Goal: Information Seeking & Learning: Learn about a topic

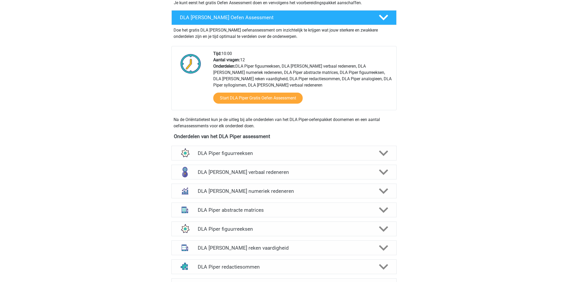
scroll to position [159, 0]
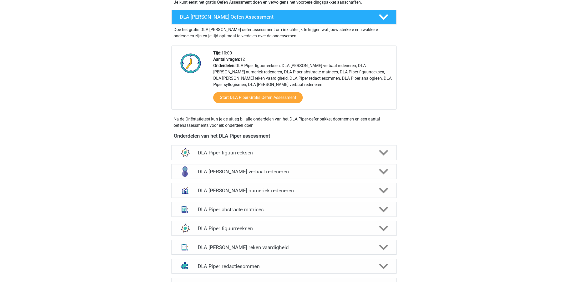
click at [224, 207] on h4 "DLA Piper abstracte matrices" at bounding box center [284, 210] width 172 height 6
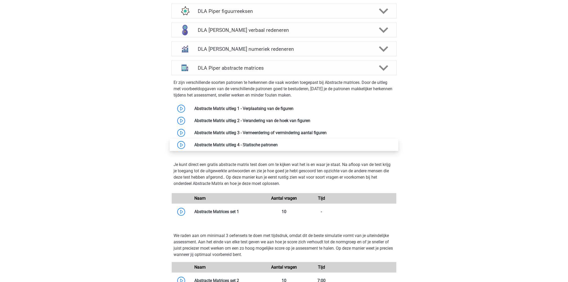
scroll to position [305, 0]
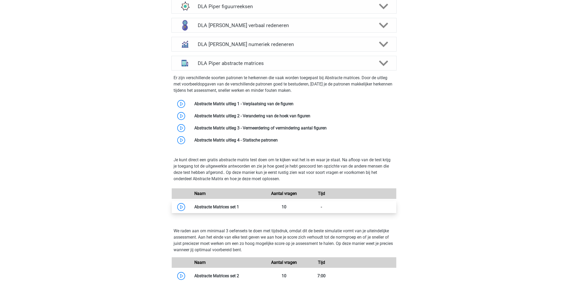
click at [239, 204] on link at bounding box center [239, 206] width 0 height 5
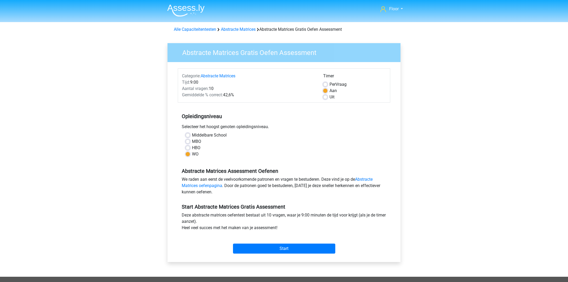
scroll to position [22, 0]
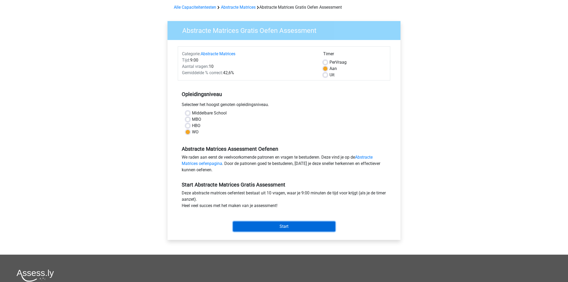
click at [264, 230] on input "Start" at bounding box center [284, 227] width 102 height 10
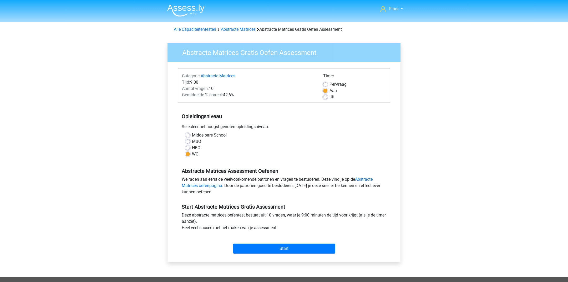
scroll to position [22, 0]
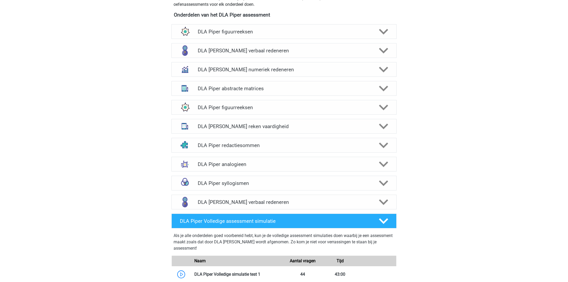
scroll to position [273, 0]
